Goal: Information Seeking & Learning: Understand process/instructions

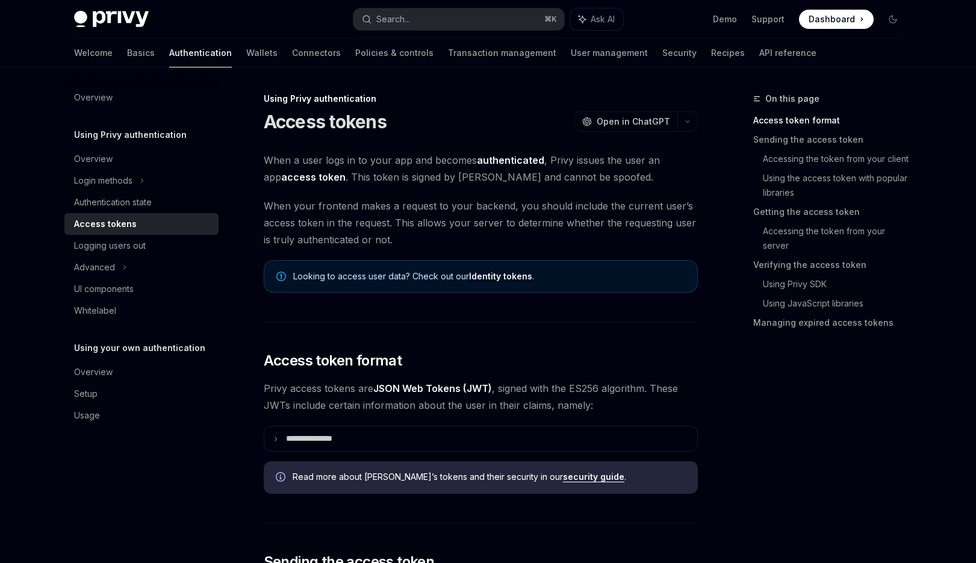
click at [838, 16] on span "Dashboard" at bounding box center [832, 19] width 46 height 12
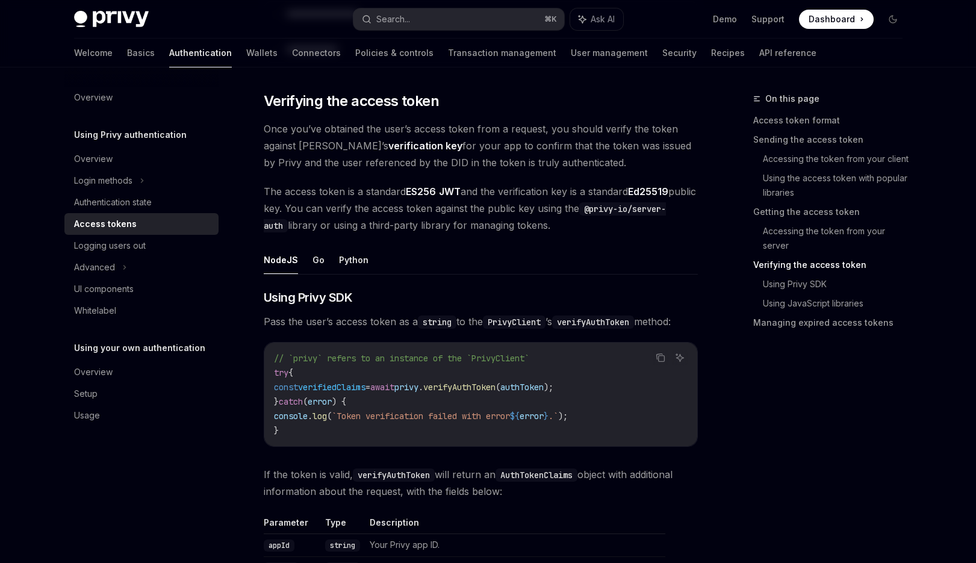
click at [520, 393] on code "// `privy` refers to an instance of the `PrivyClient` try { const verifiedClaim…" at bounding box center [481, 394] width 414 height 87
click at [496, 387] on span "verifyAuthToken" at bounding box center [459, 387] width 72 height 11
click at [496, 388] on span "verifyAuthToken" at bounding box center [459, 387] width 72 height 11
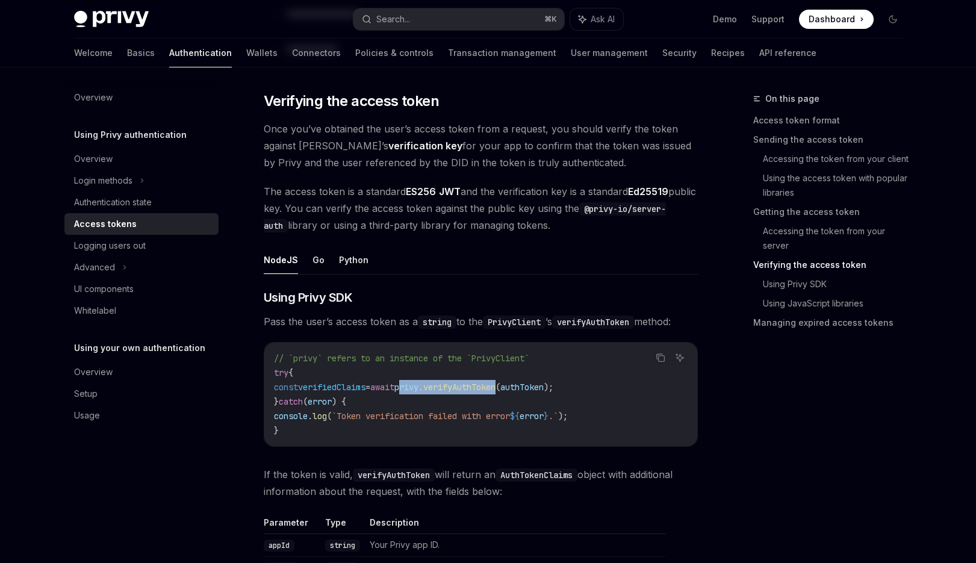
click at [496, 388] on span "verifyAuthToken" at bounding box center [459, 387] width 72 height 11
click at [518, 376] on code "// `privy` refers to an instance of the `PrivyClient` try { const verifiedClaim…" at bounding box center [481, 394] width 414 height 87
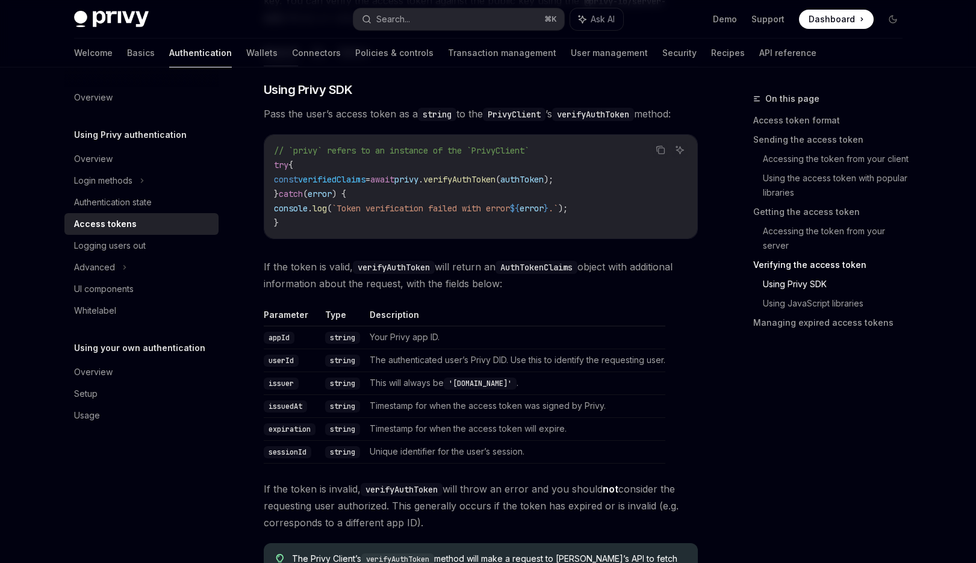
scroll to position [2152, 0]
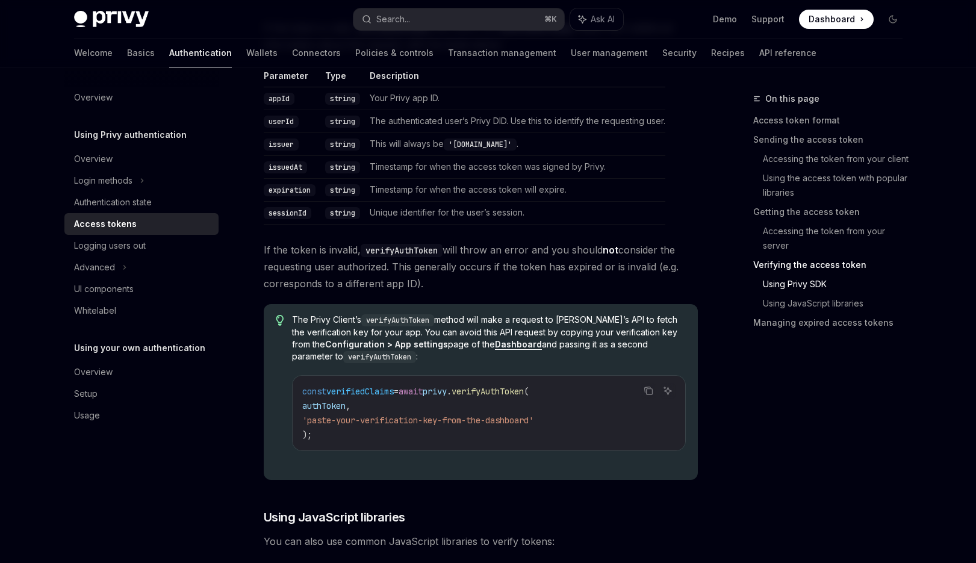
click at [332, 429] on code "const verifiedClaims = await privy . verifyAuthToken ( authToken , 'paste-your-…" at bounding box center [488, 413] width 373 height 58
click at [323, 414] on code "const verifiedClaims = await privy . verifyAuthToken ( authToken , 'paste-your-…" at bounding box center [488, 413] width 373 height 58
click at [232, 441] on div "Overview Using Privy authentication Overview Login methods Authentication state…" at bounding box center [150, 315] width 173 height 496
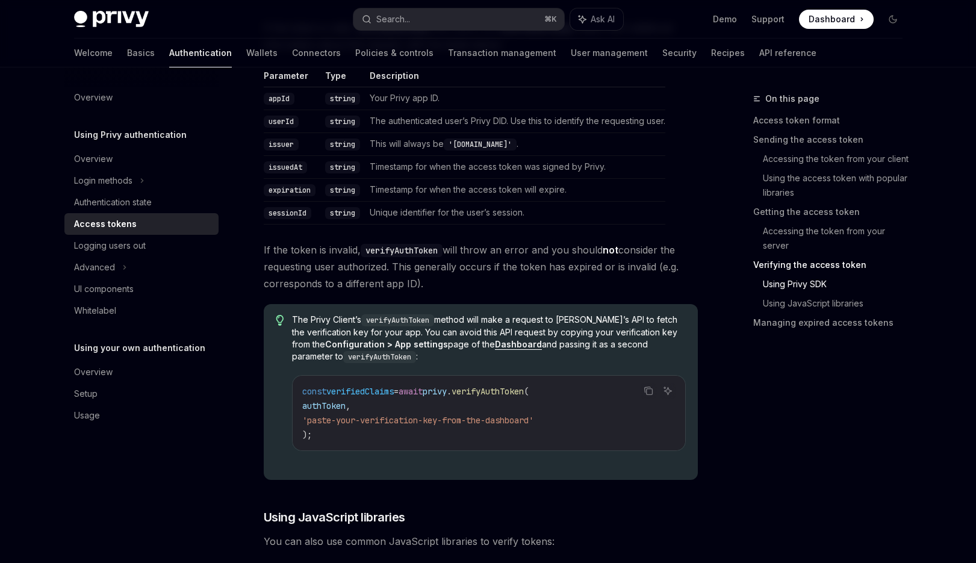
click at [232, 441] on div "Overview Using Privy authentication Overview Login methods Authentication state…" at bounding box center [150, 315] width 173 height 496
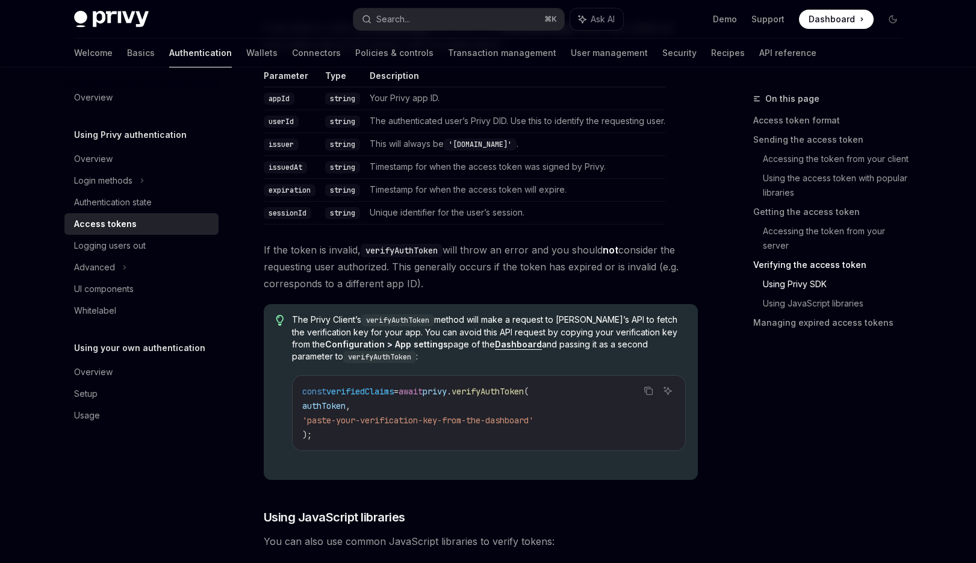
click at [550, 187] on td "Timestamp for when the access token will expire." at bounding box center [515, 190] width 300 height 23
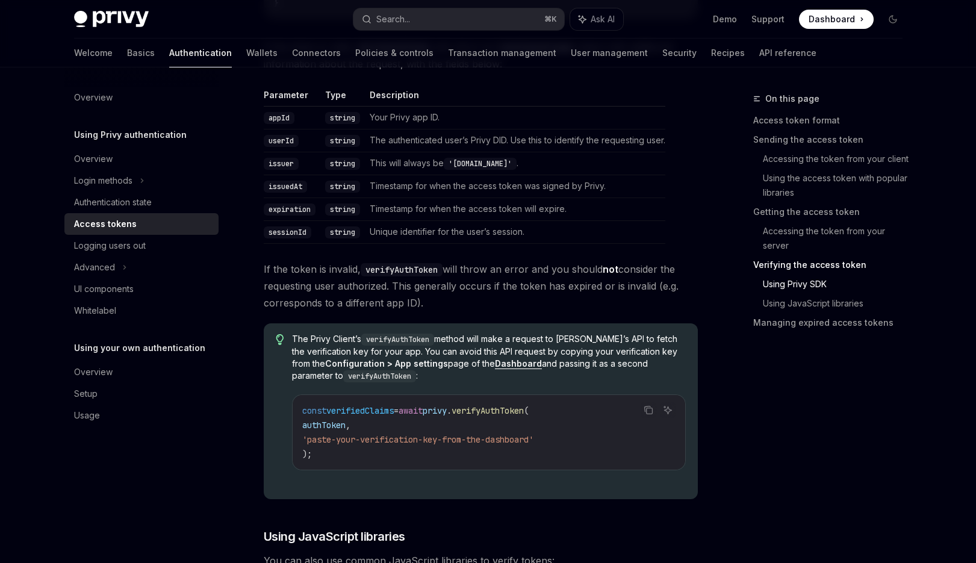
scroll to position [2132, 0]
click at [507, 249] on div "​ Using Privy SDK Pass the user’s access token as a string to the PrivyClient ’…" at bounding box center [481, 482] width 434 height 1241
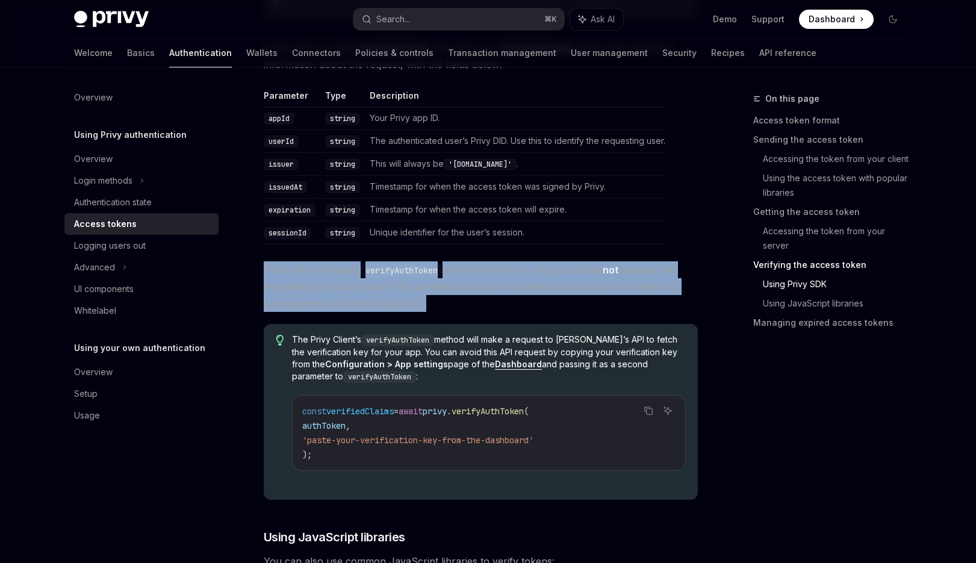
click at [507, 249] on div "​ Using Privy SDK Pass the user’s access token as a string to the PrivyClient ’…" at bounding box center [481, 482] width 434 height 1241
click at [505, 220] on td "Timestamp for when the access token will expire." at bounding box center [515, 210] width 300 height 23
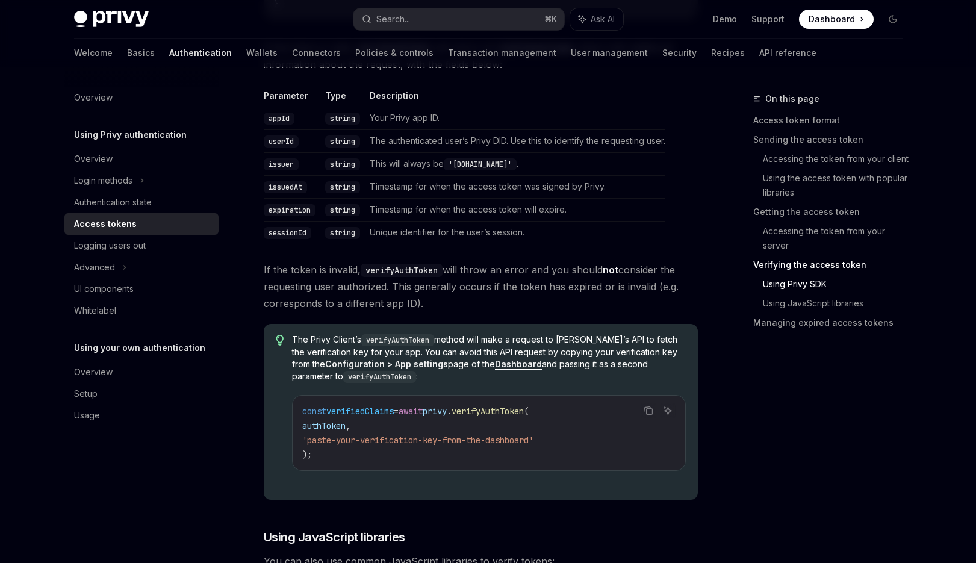
click at [503, 245] on div "​ Using Privy SDK Pass the user’s access token as a string to the PrivyClient ’…" at bounding box center [481, 482] width 434 height 1241
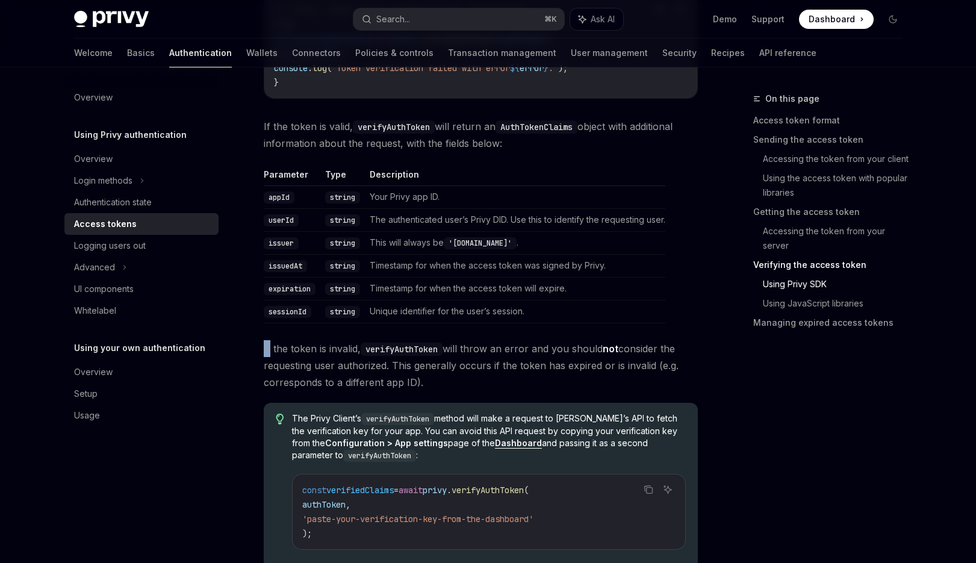
scroll to position [2052, 0]
click at [516, 184] on th "Description" at bounding box center [515, 178] width 300 height 17
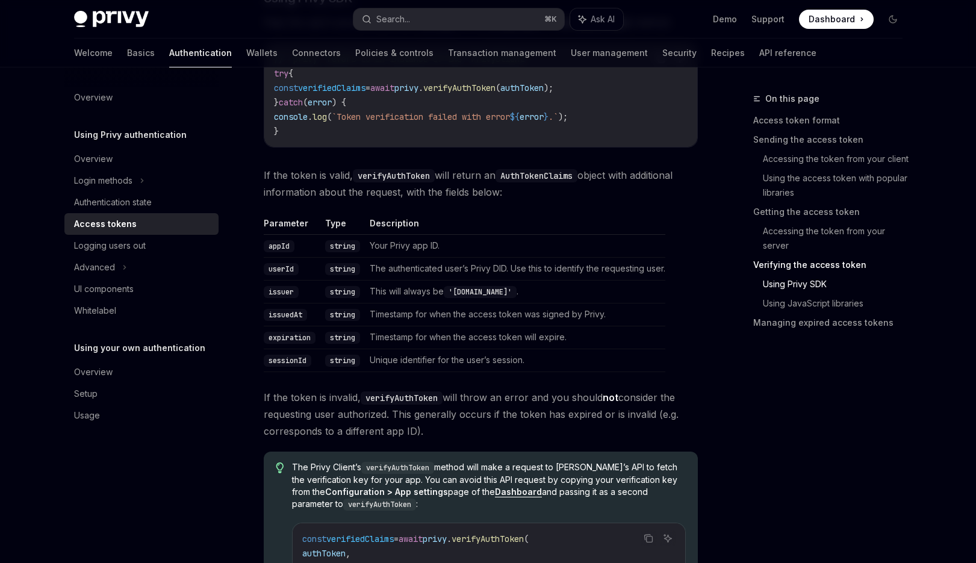
scroll to position [1992, 0]
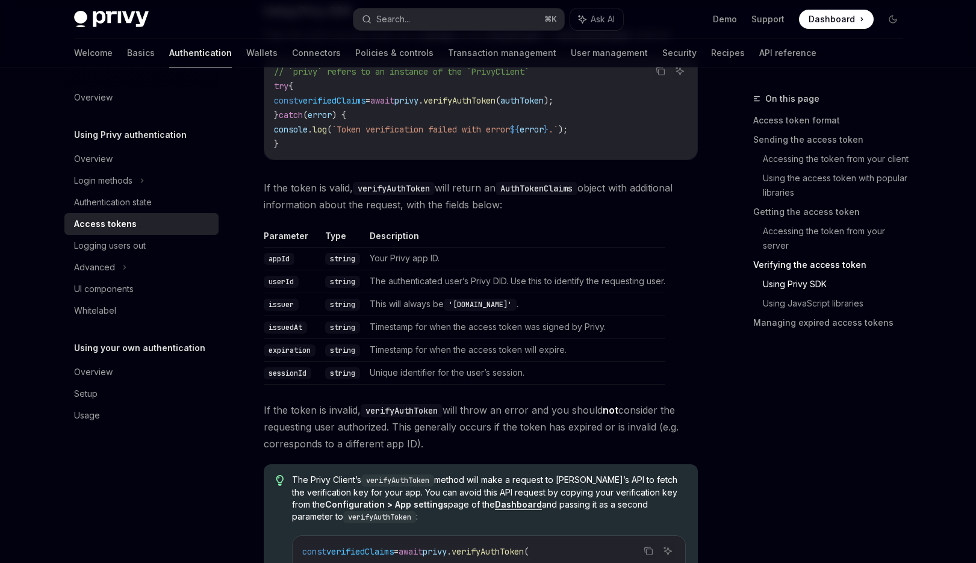
click at [503, 235] on th "Description" at bounding box center [515, 238] width 300 height 17
click at [500, 265] on td "Your Privy app ID." at bounding box center [515, 258] width 300 height 23
click at [500, 264] on td "Your Privy app ID." at bounding box center [515, 258] width 300 height 23
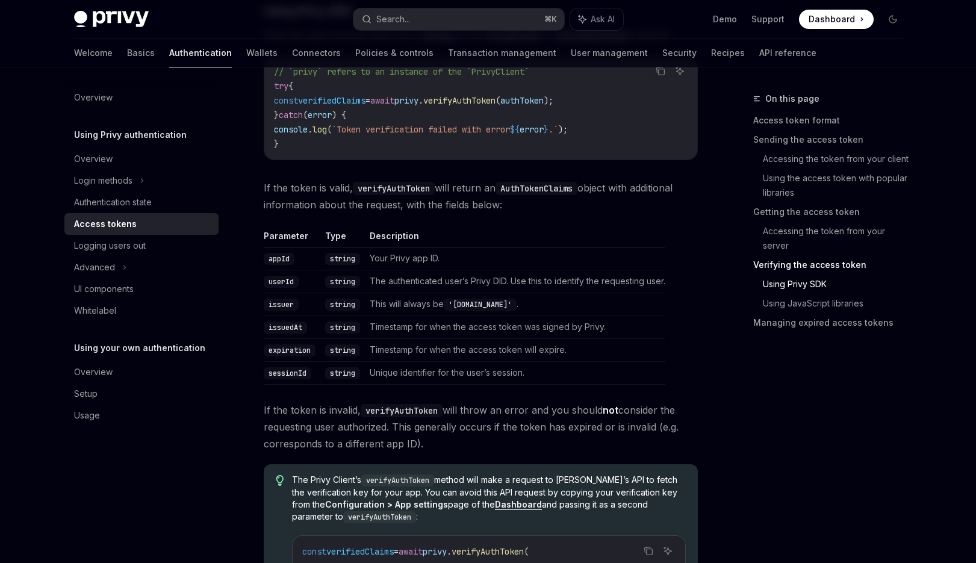
click at [500, 264] on td "Your Privy app ID." at bounding box center [515, 258] width 300 height 23
click at [506, 244] on th "Description" at bounding box center [515, 238] width 300 height 17
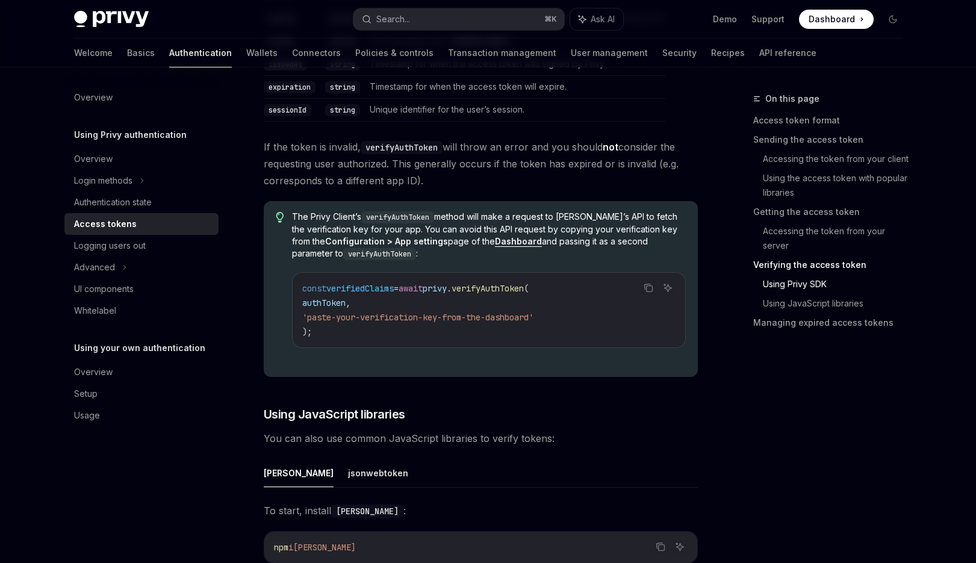
click at [485, 387] on div "​ Using Privy SDK Pass the user’s access token as a string to the PrivyClient ’…" at bounding box center [481, 359] width 434 height 1241
click at [485, 396] on div "​ Using Privy SDK Pass the user’s access token as a string to the PrivyClient ’…" at bounding box center [481, 359] width 434 height 1241
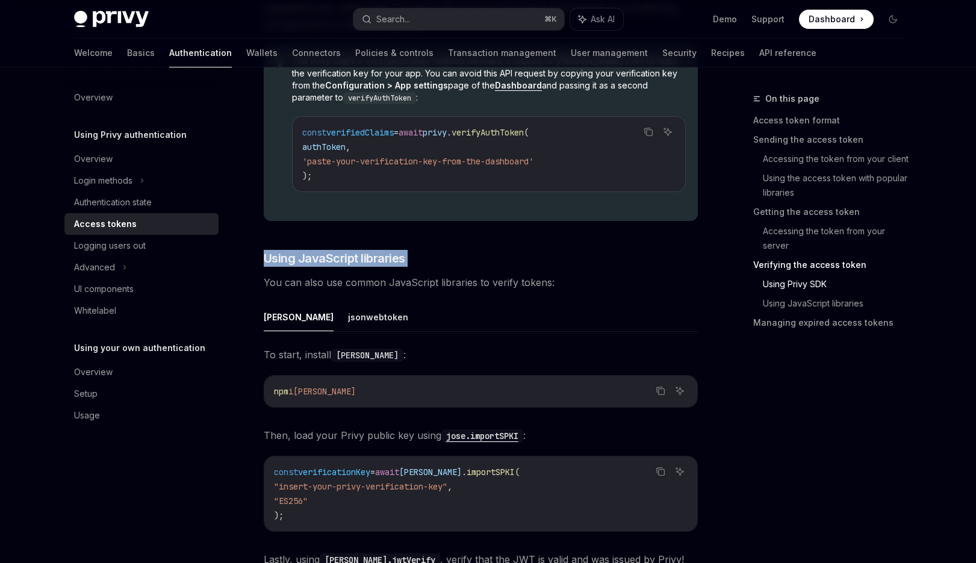
scroll to position [2419, 0]
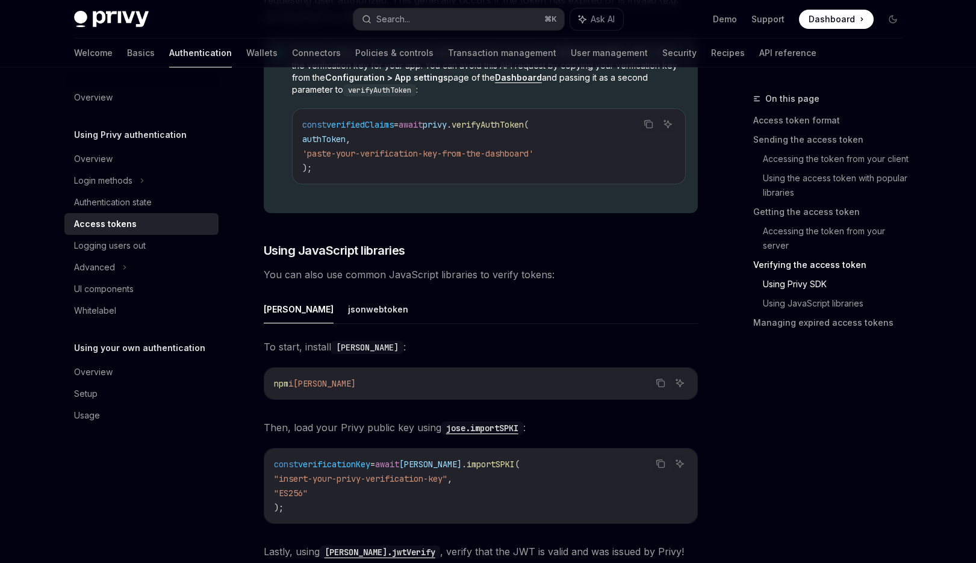
click at [593, 288] on div "​ Using Privy SDK Pass the user’s access token as a string to the PrivyClient ’…" at bounding box center [481, 195] width 434 height 1241
click at [555, 311] on ul "[PERSON_NAME]" at bounding box center [481, 309] width 434 height 29
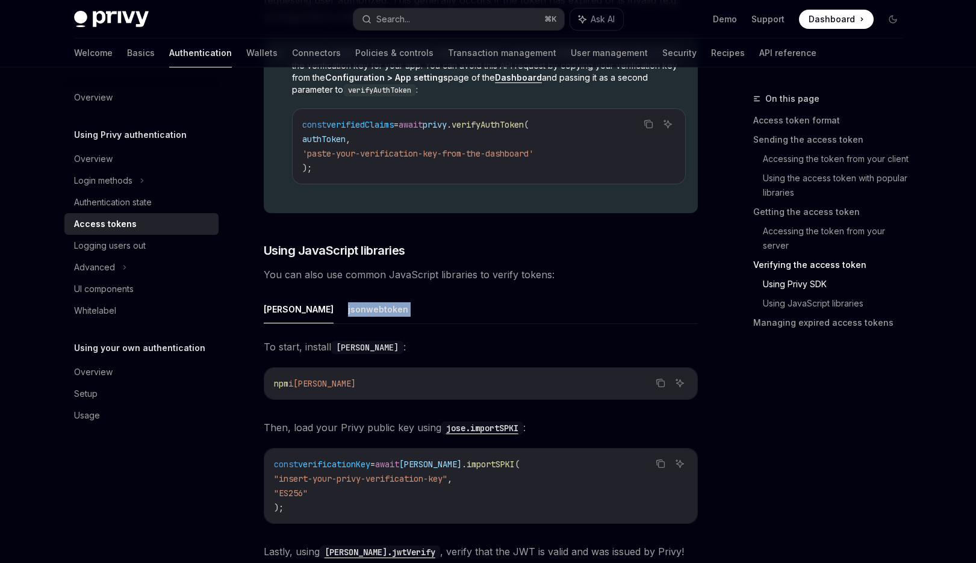
click at [552, 322] on ul "[PERSON_NAME]" at bounding box center [481, 309] width 434 height 29
click at [556, 283] on div "​ Using Privy SDK Pass the user’s access token as a string to the PrivyClient ’…" at bounding box center [481, 195] width 434 height 1241
click at [553, 340] on span "To start, install [PERSON_NAME] :" at bounding box center [481, 346] width 434 height 17
click at [554, 336] on div "[PERSON_NAME] To start, install [PERSON_NAME] : Copy Ask AI npm i [PERSON_NAME]…" at bounding box center [481, 555] width 434 height 521
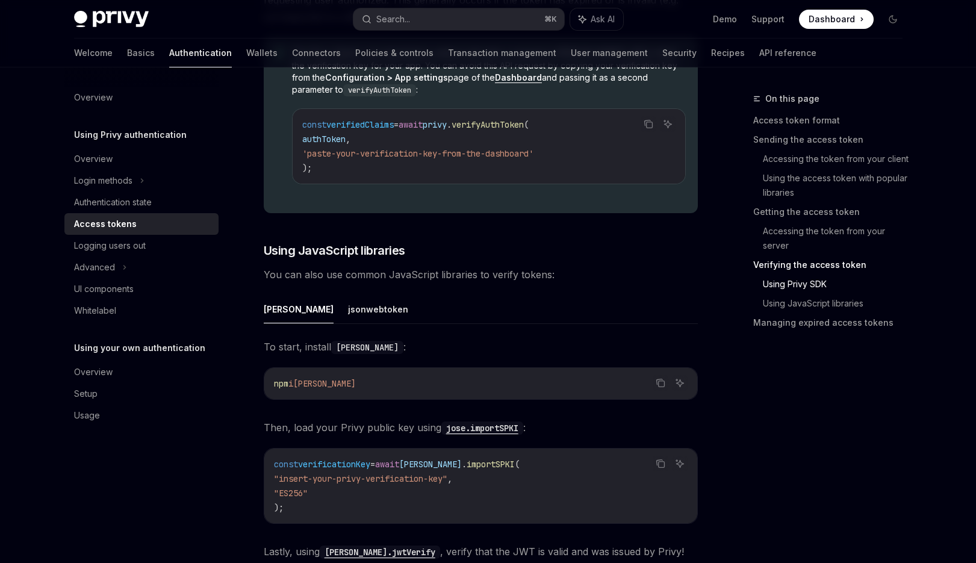
click at [570, 263] on div "​ Using Privy SDK Pass the user’s access token as a string to the PrivyClient ’…" at bounding box center [481, 195] width 434 height 1241
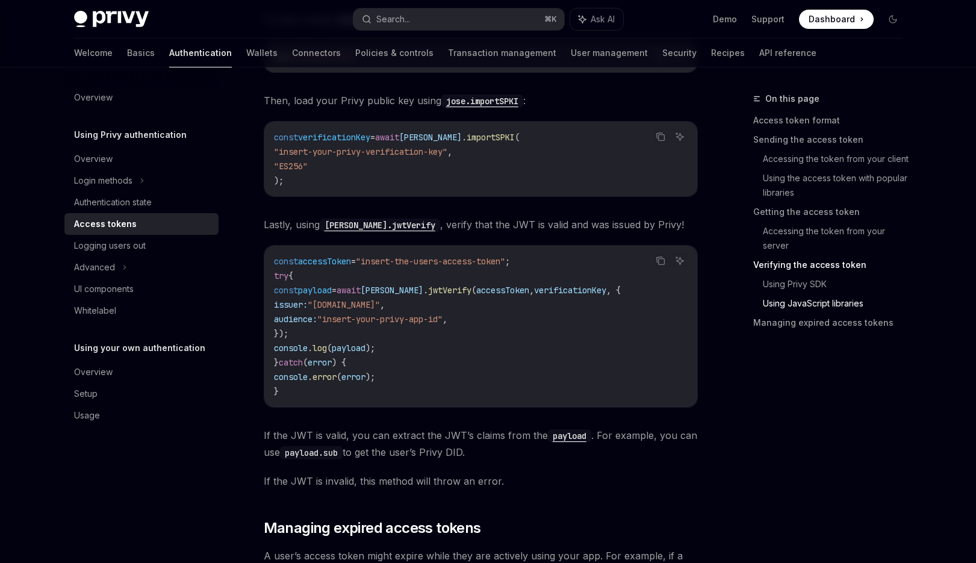
scroll to position [2835, 0]
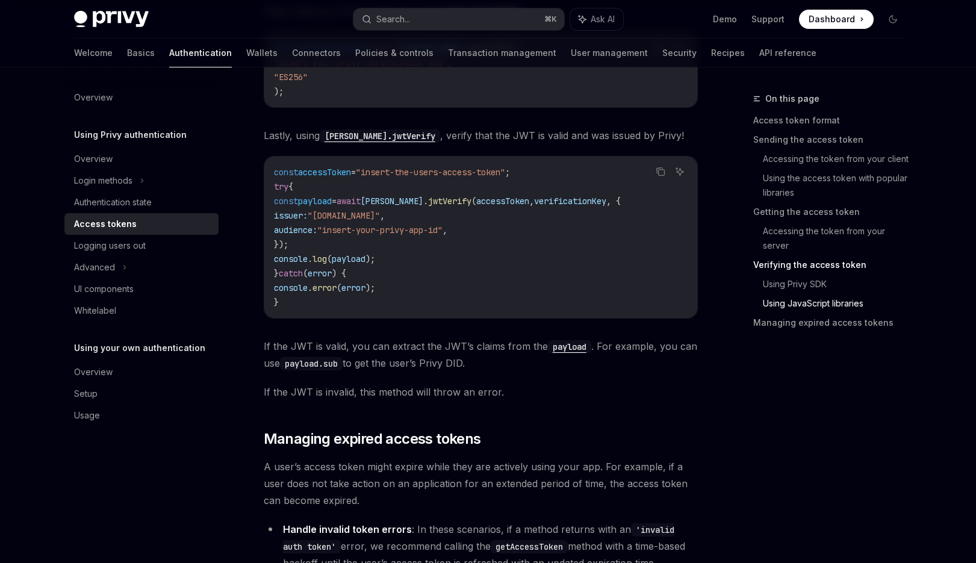
click at [486, 372] on div "To start, install [PERSON_NAME] : Copy Ask AI npm i [PERSON_NAME] Then, load yo…" at bounding box center [481, 161] width 434 height 478
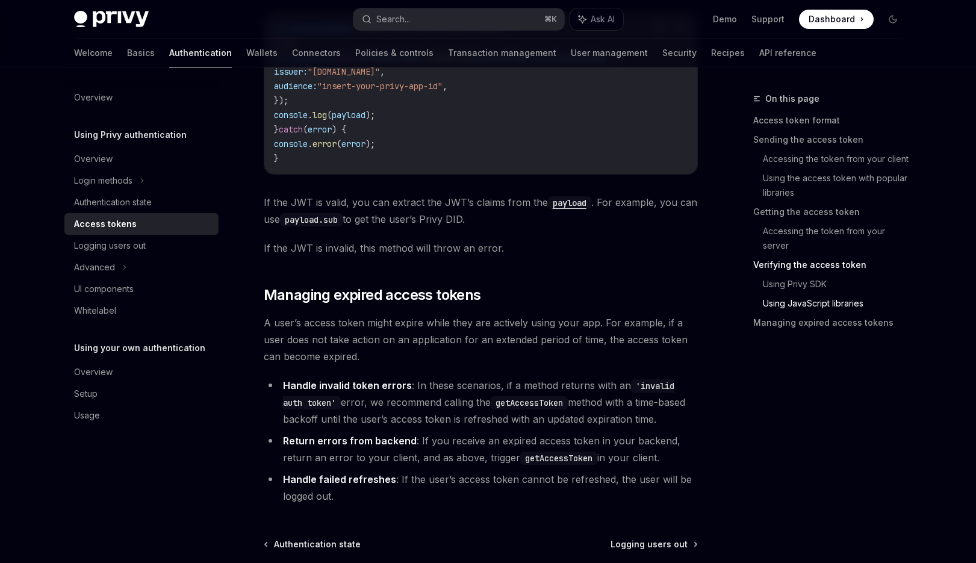
scroll to position [2969, 0]
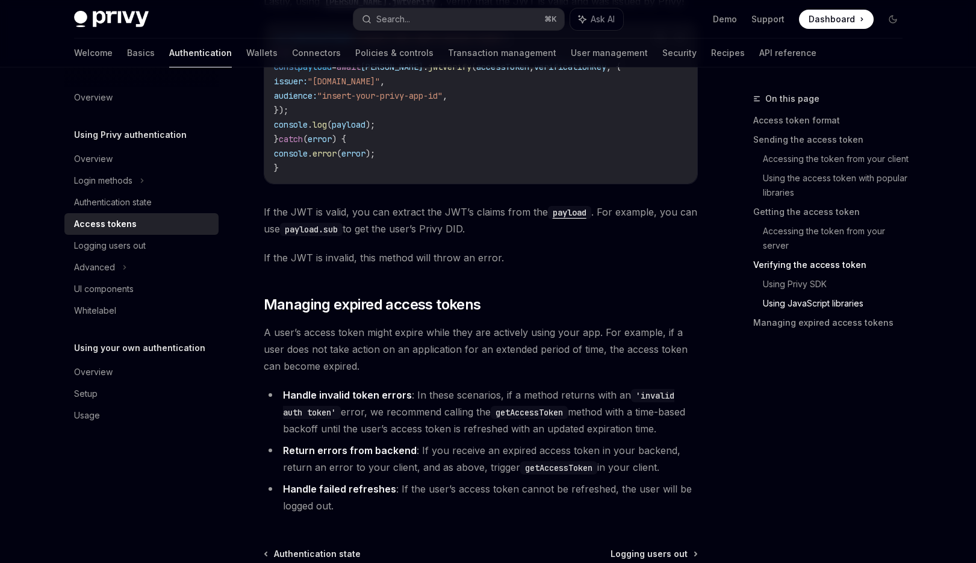
click at [491, 415] on code "getAccessToken" at bounding box center [529, 412] width 77 height 13
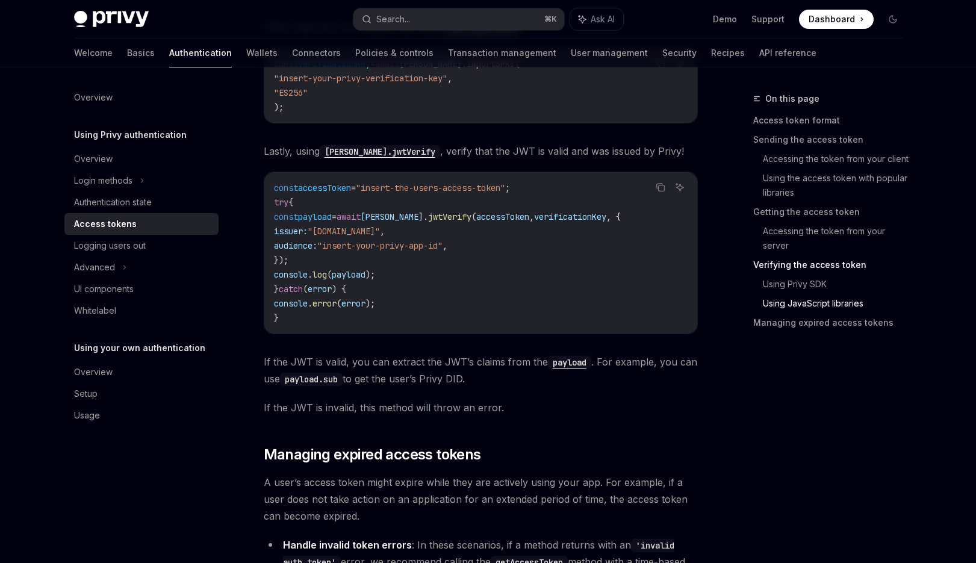
scroll to position [2883, 0]
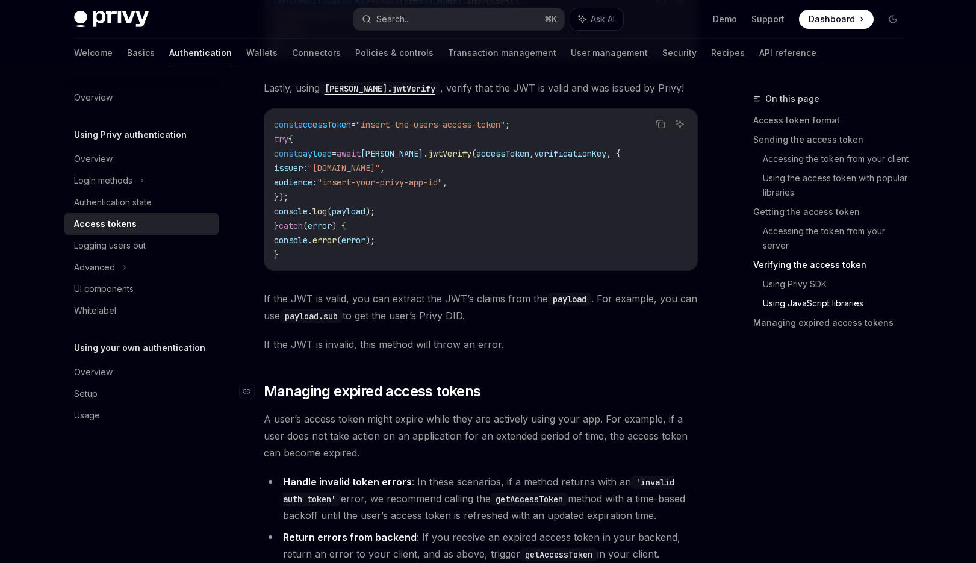
click at [485, 396] on h2 "​ Managing expired access tokens" at bounding box center [481, 391] width 434 height 19
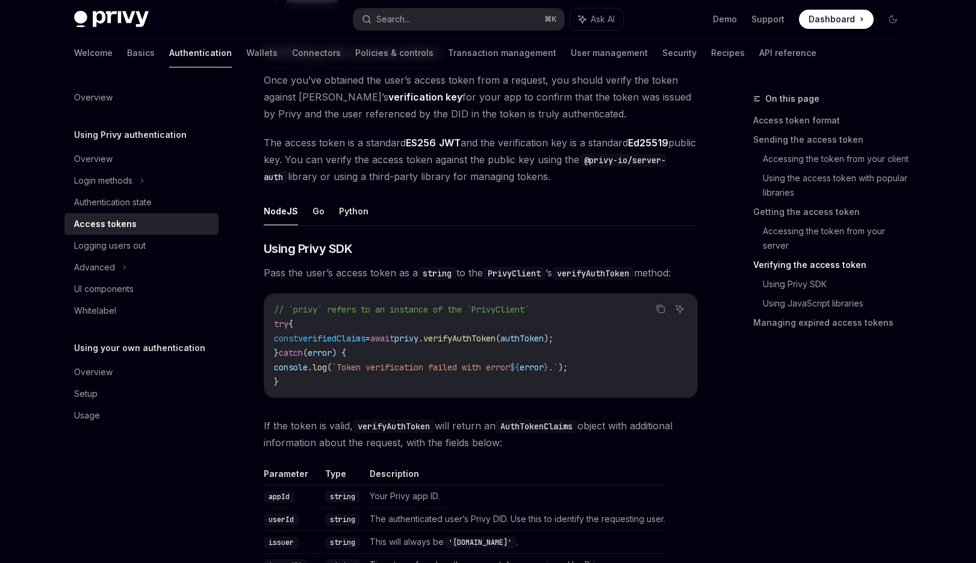
scroll to position [1708, 0]
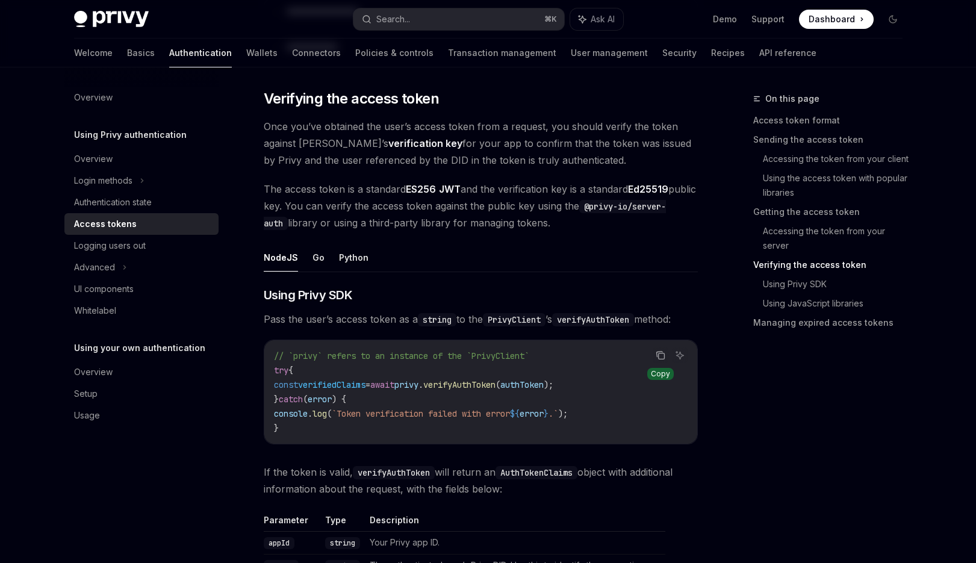
click at [658, 358] on icon "Copy the contents from the code block" at bounding box center [661, 356] width 6 height 6
